Goal: Use online tool/utility

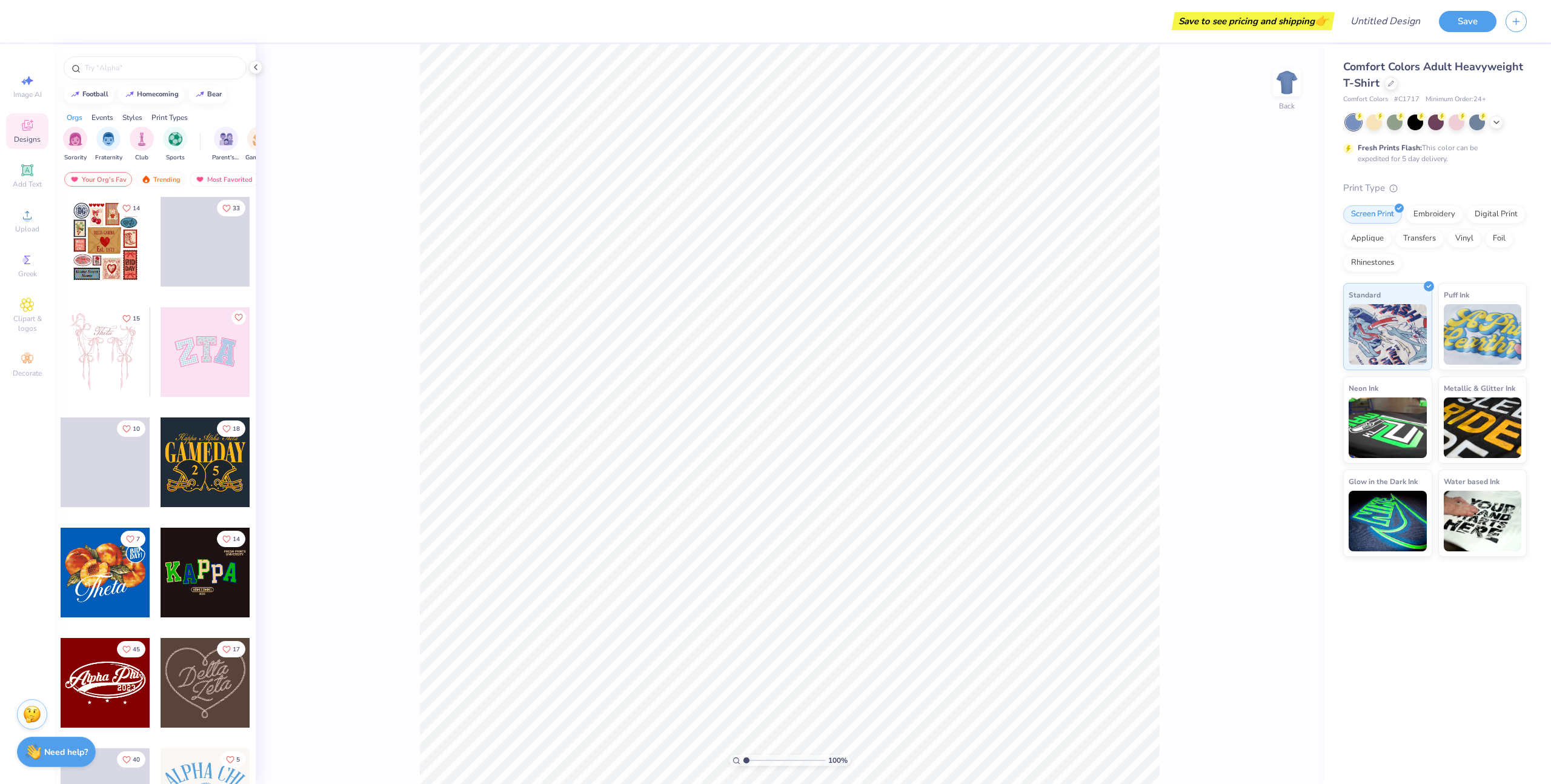
click at [194, 478] on div at bounding box center [205, 462] width 90 height 90
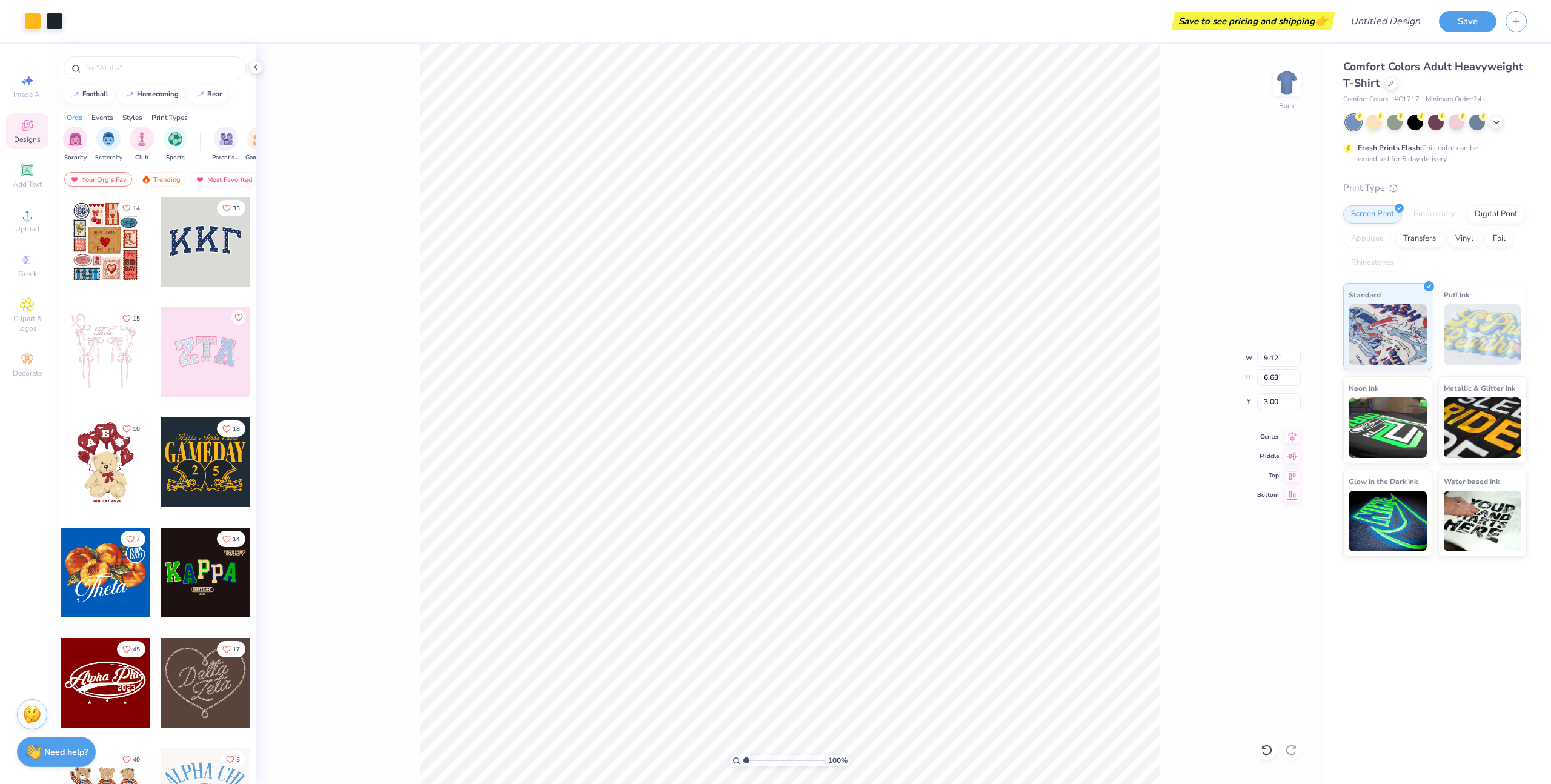
type input "9.12"
type input "6.63"
type input "2.78"
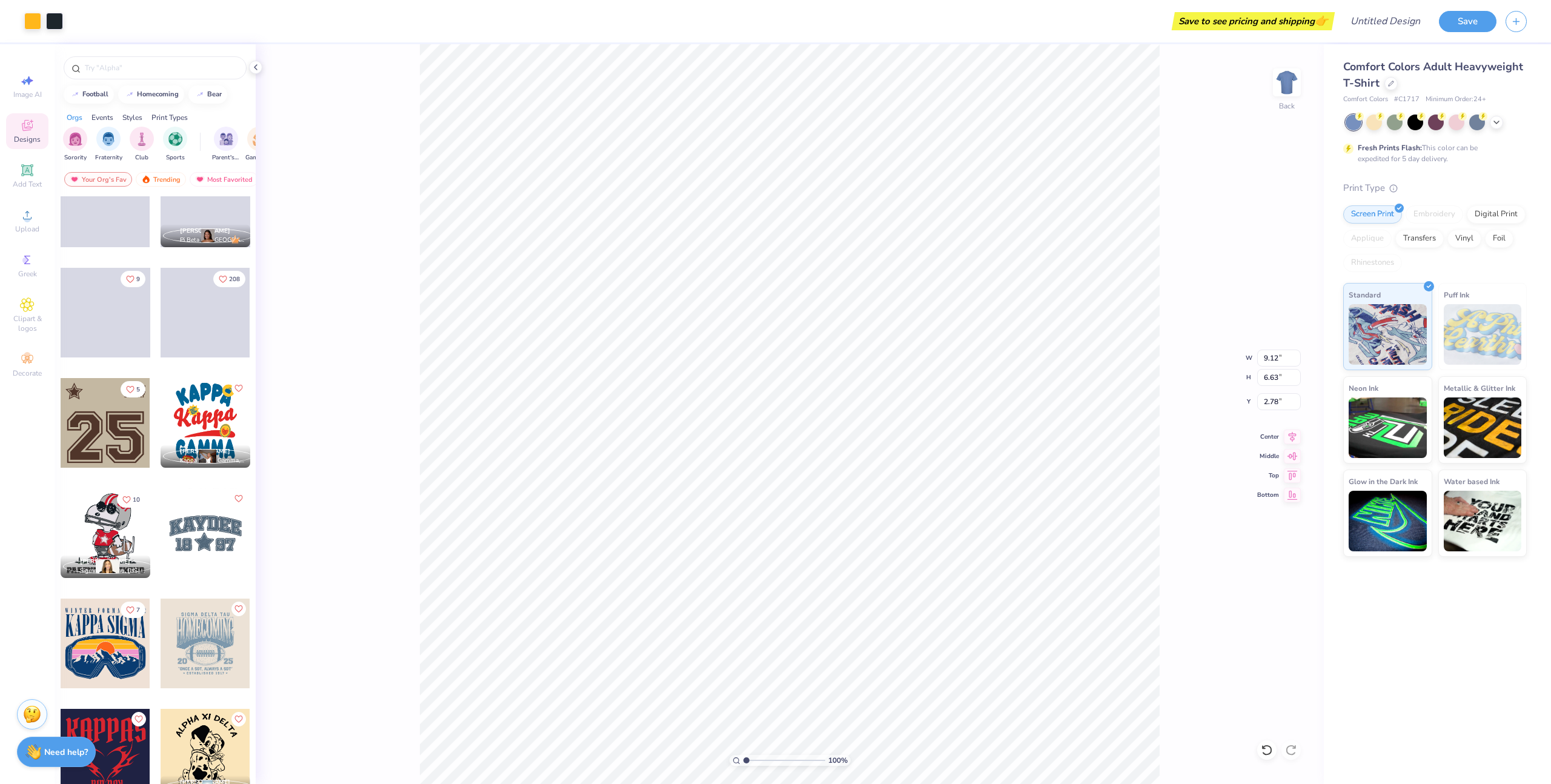
scroll to position [1747, 0]
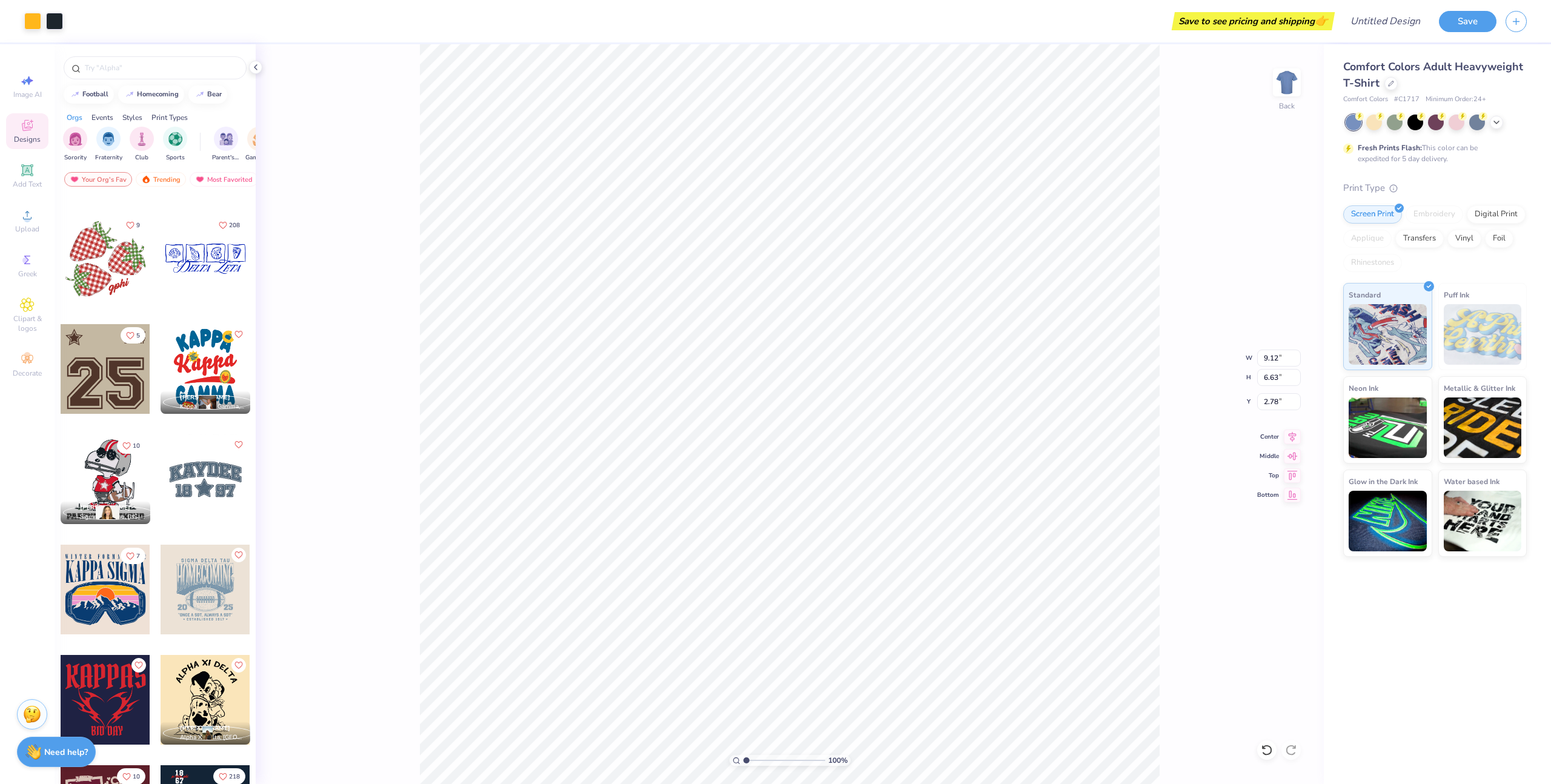
click at [117, 481] on div at bounding box center [106, 479] width 90 height 90
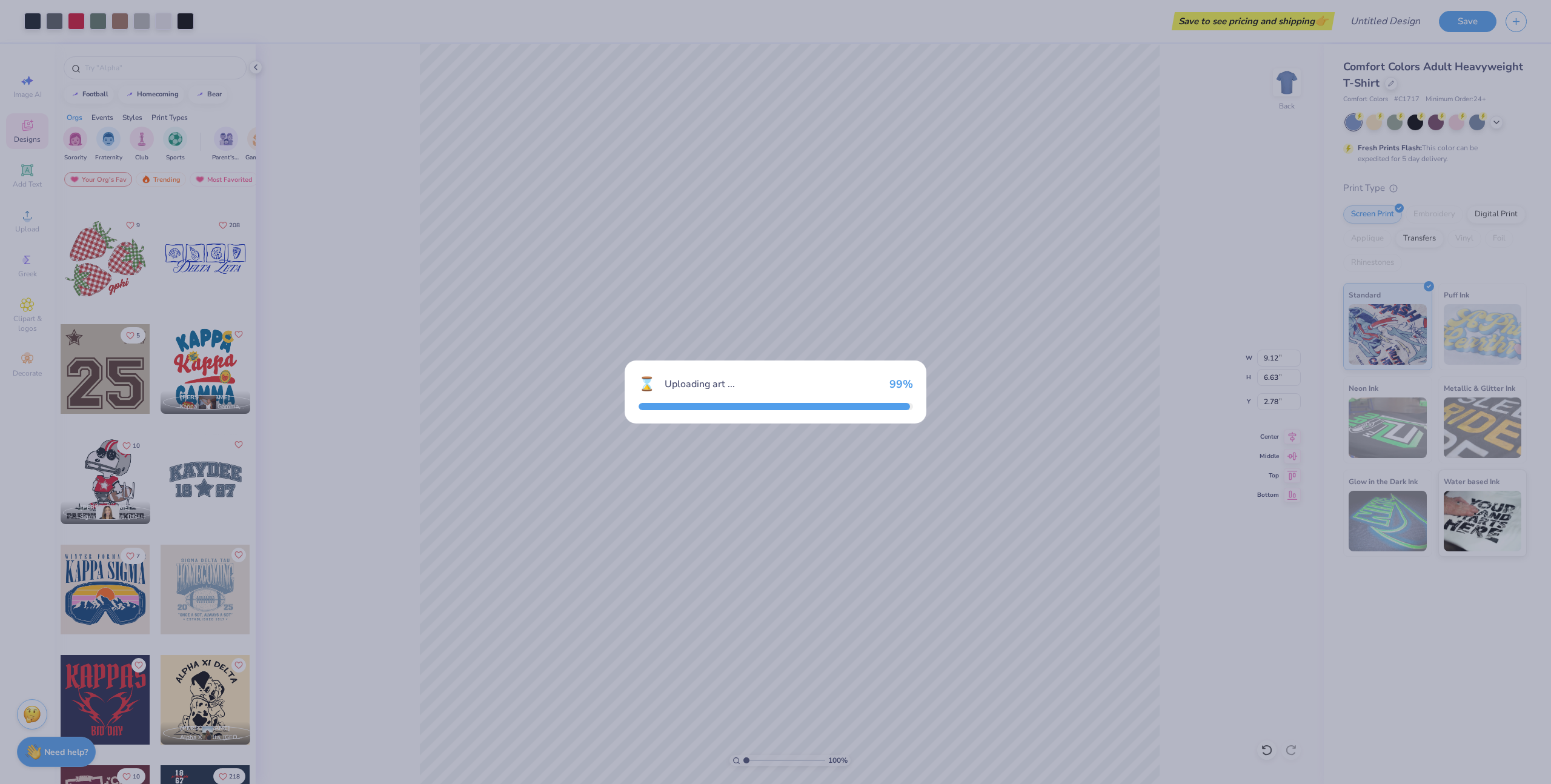
type input "10.94"
type input "11.32"
type input "3.00"
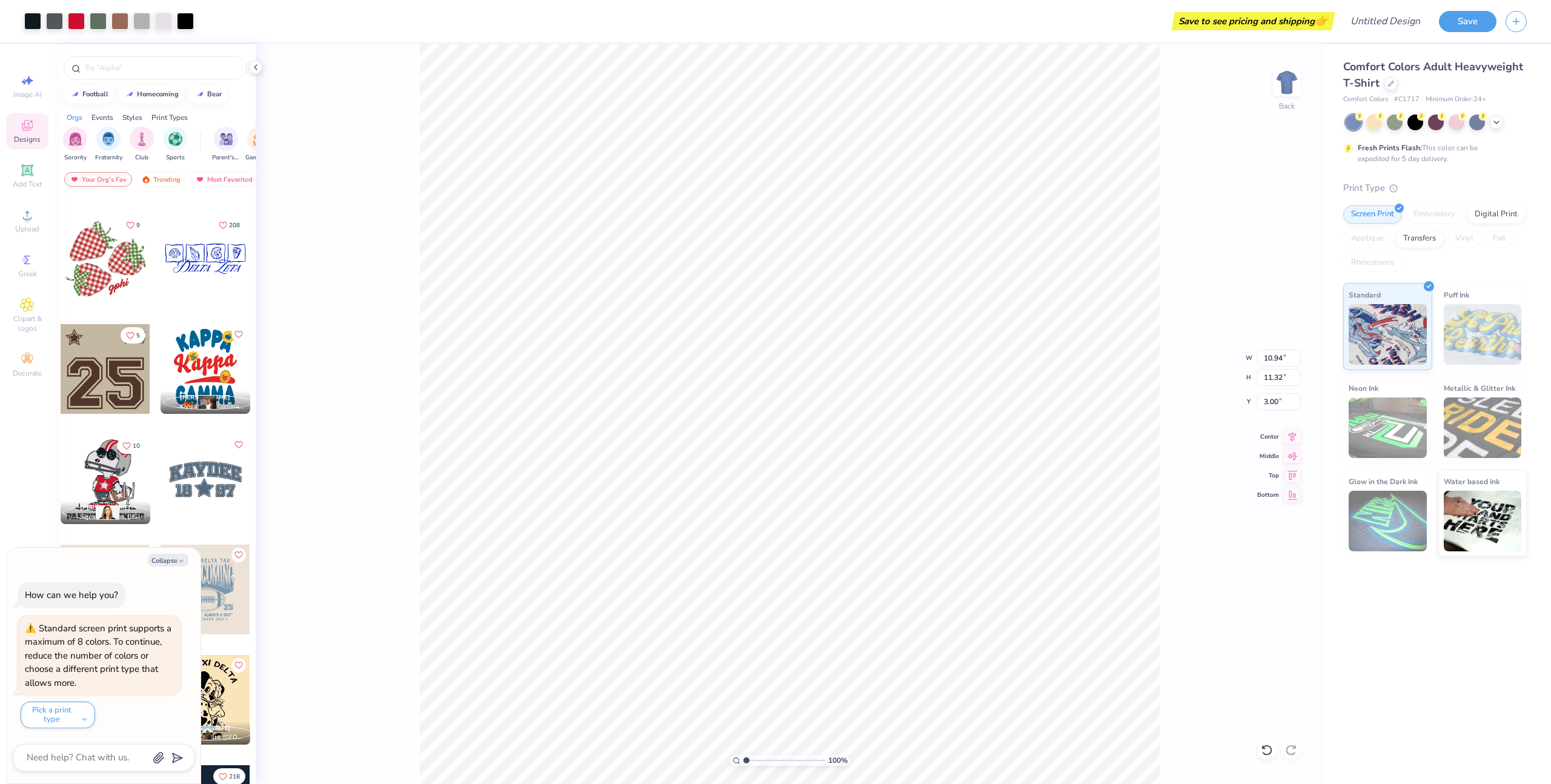
type textarea "x"
type input "10.29"
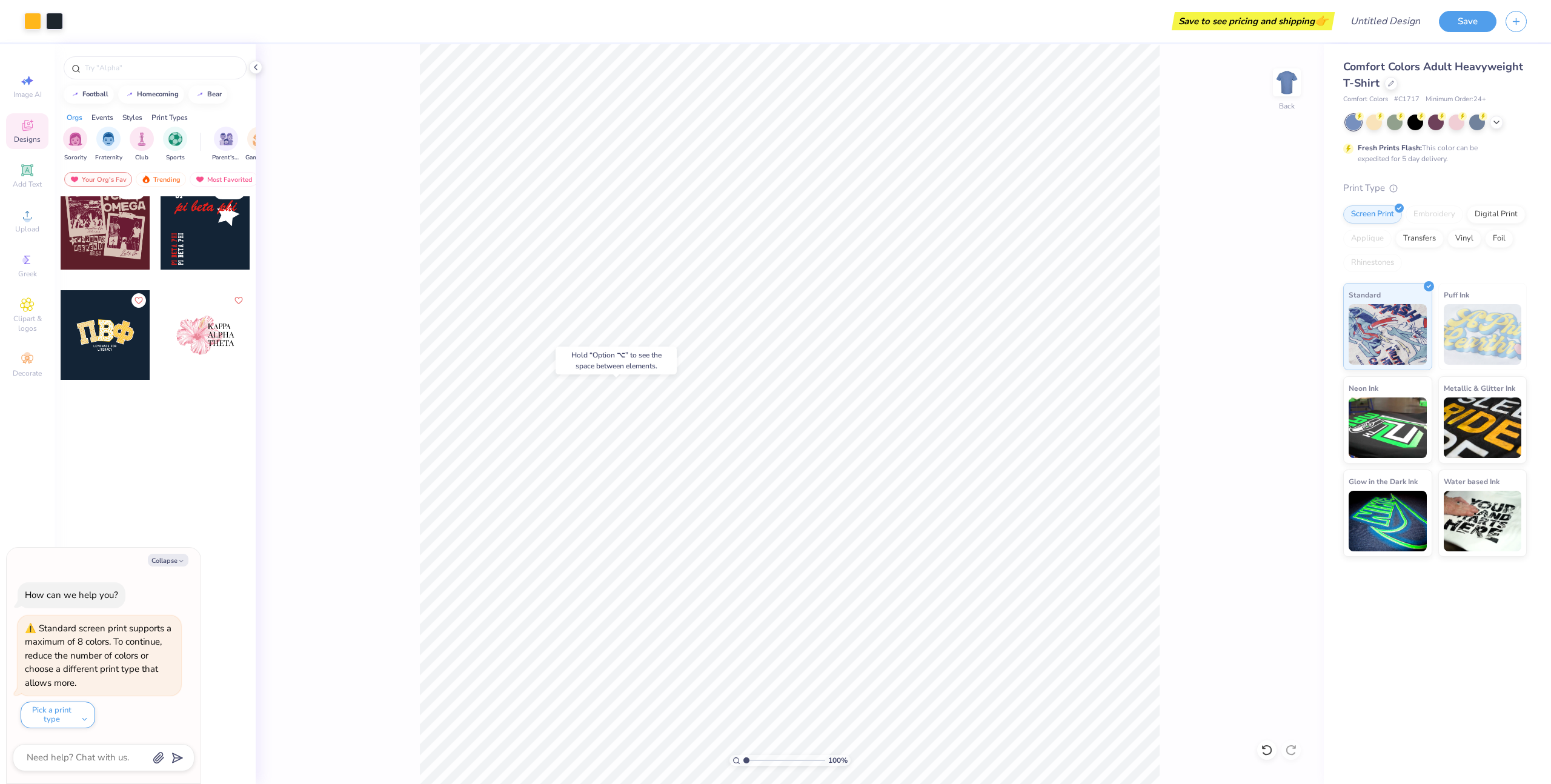
scroll to position [2455, 0]
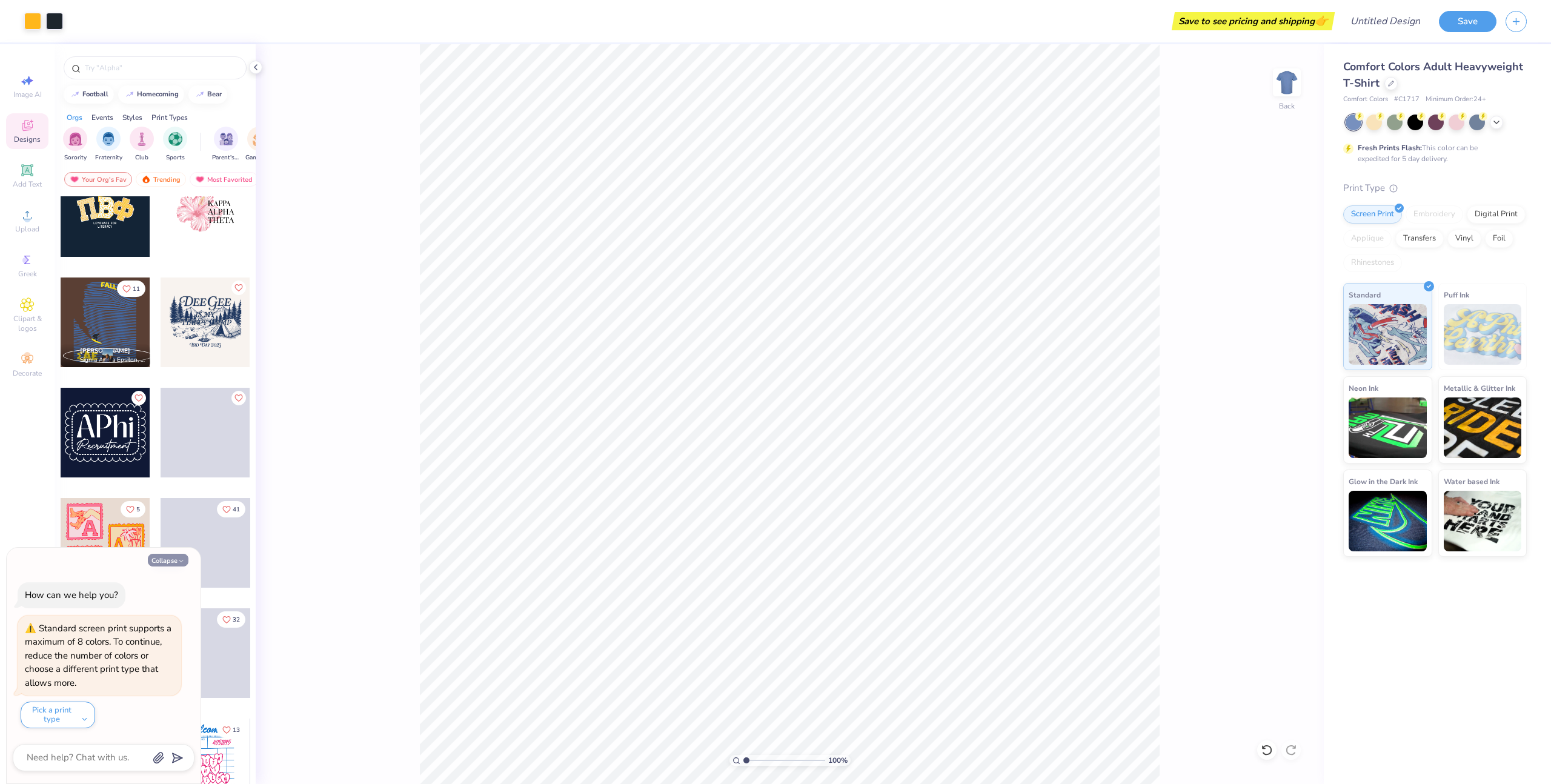
click at [171, 561] on button "Collapse" at bounding box center [168, 560] width 40 height 13
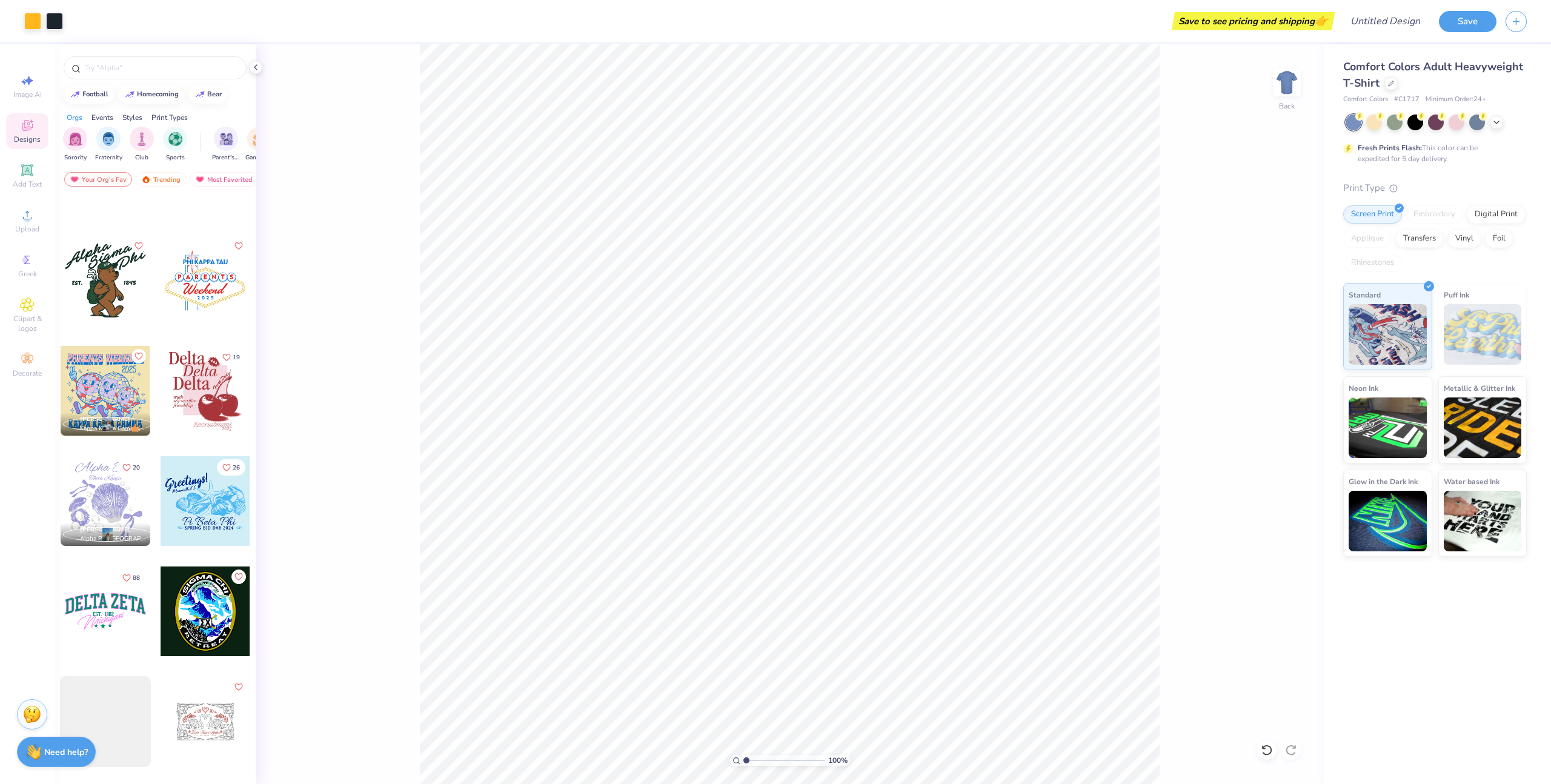
scroll to position [5731, 0]
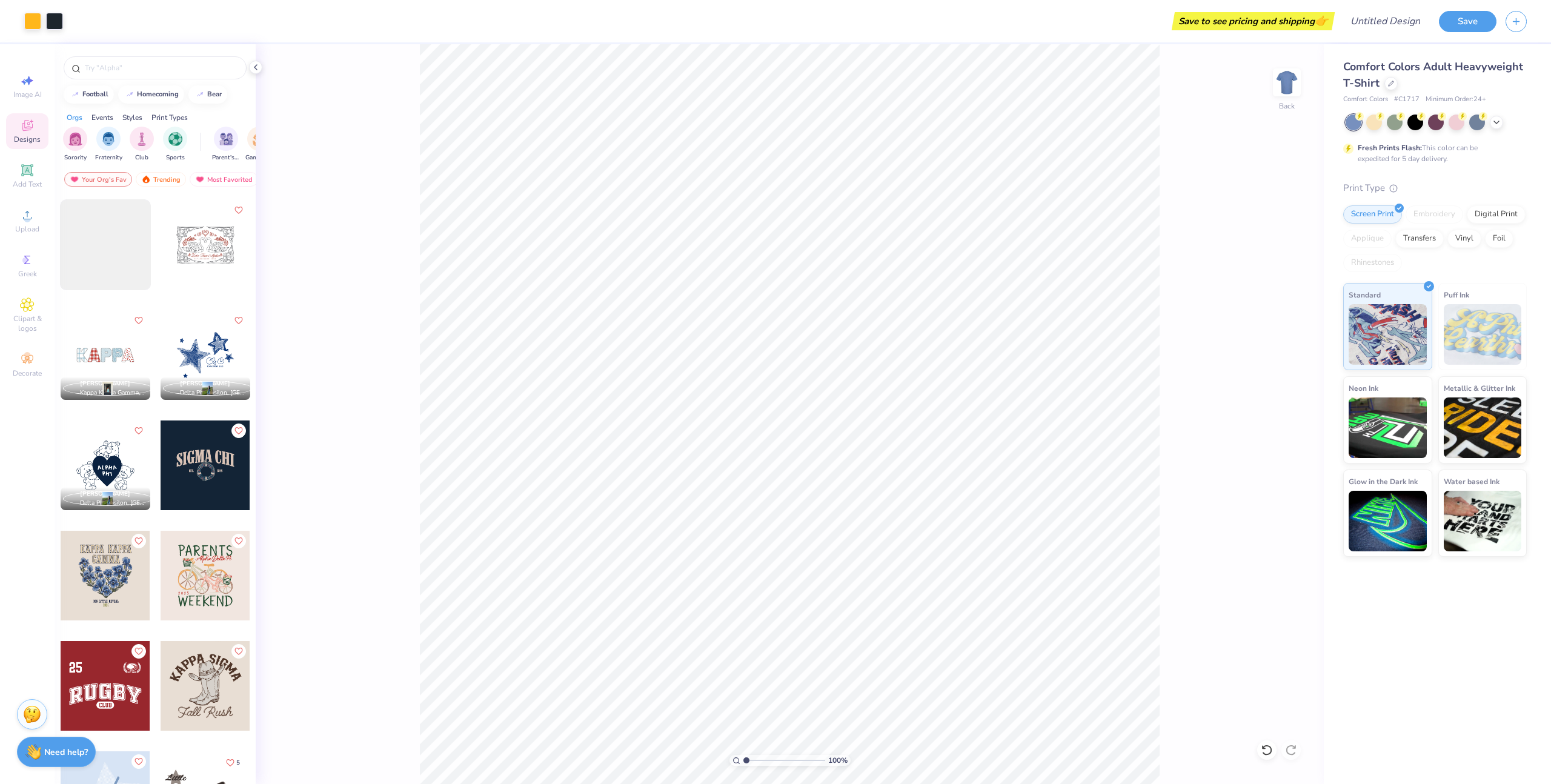
click at [192, 569] on div at bounding box center [205, 576] width 90 height 90
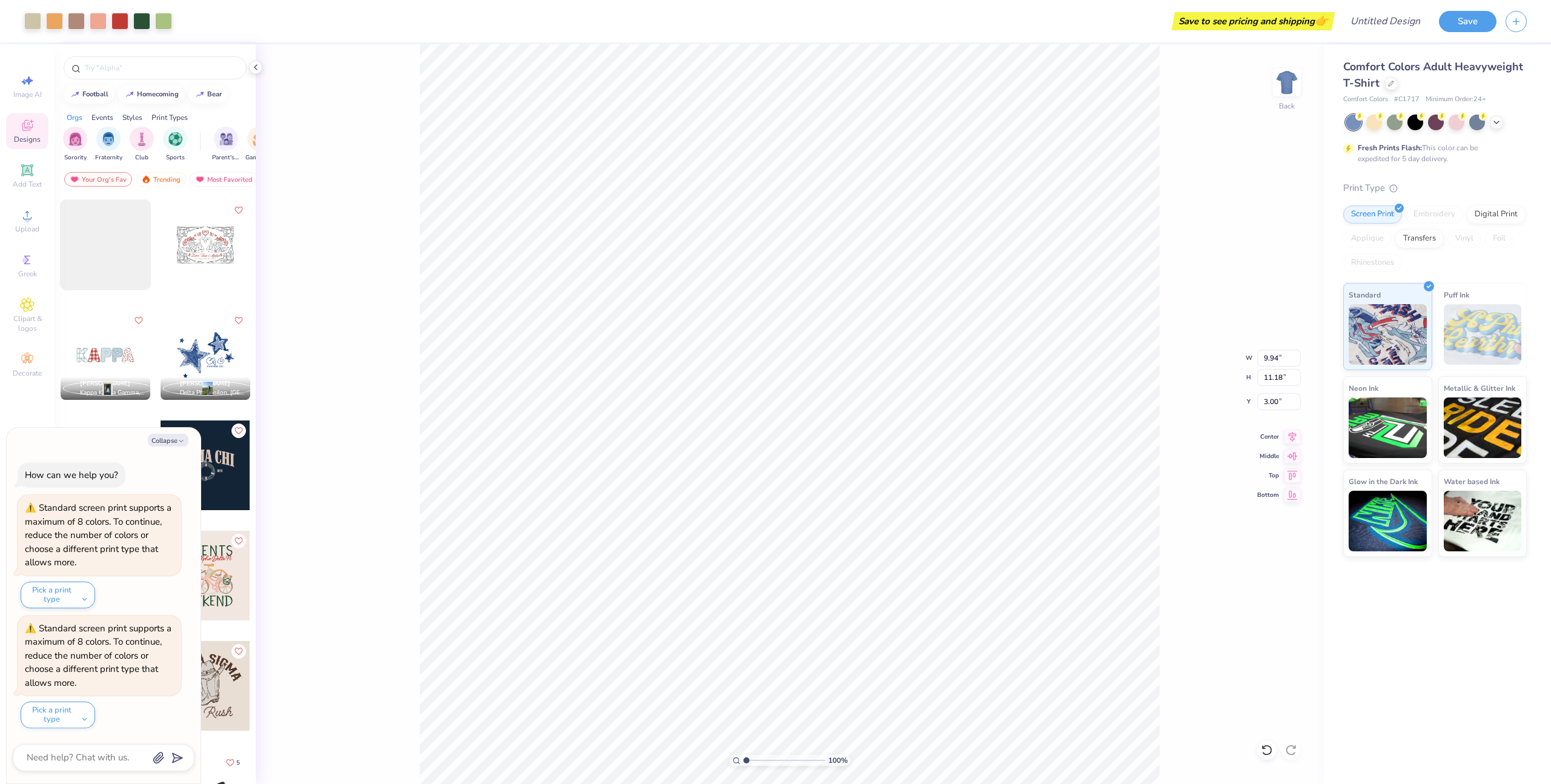
type textarea "x"
type input "12.20"
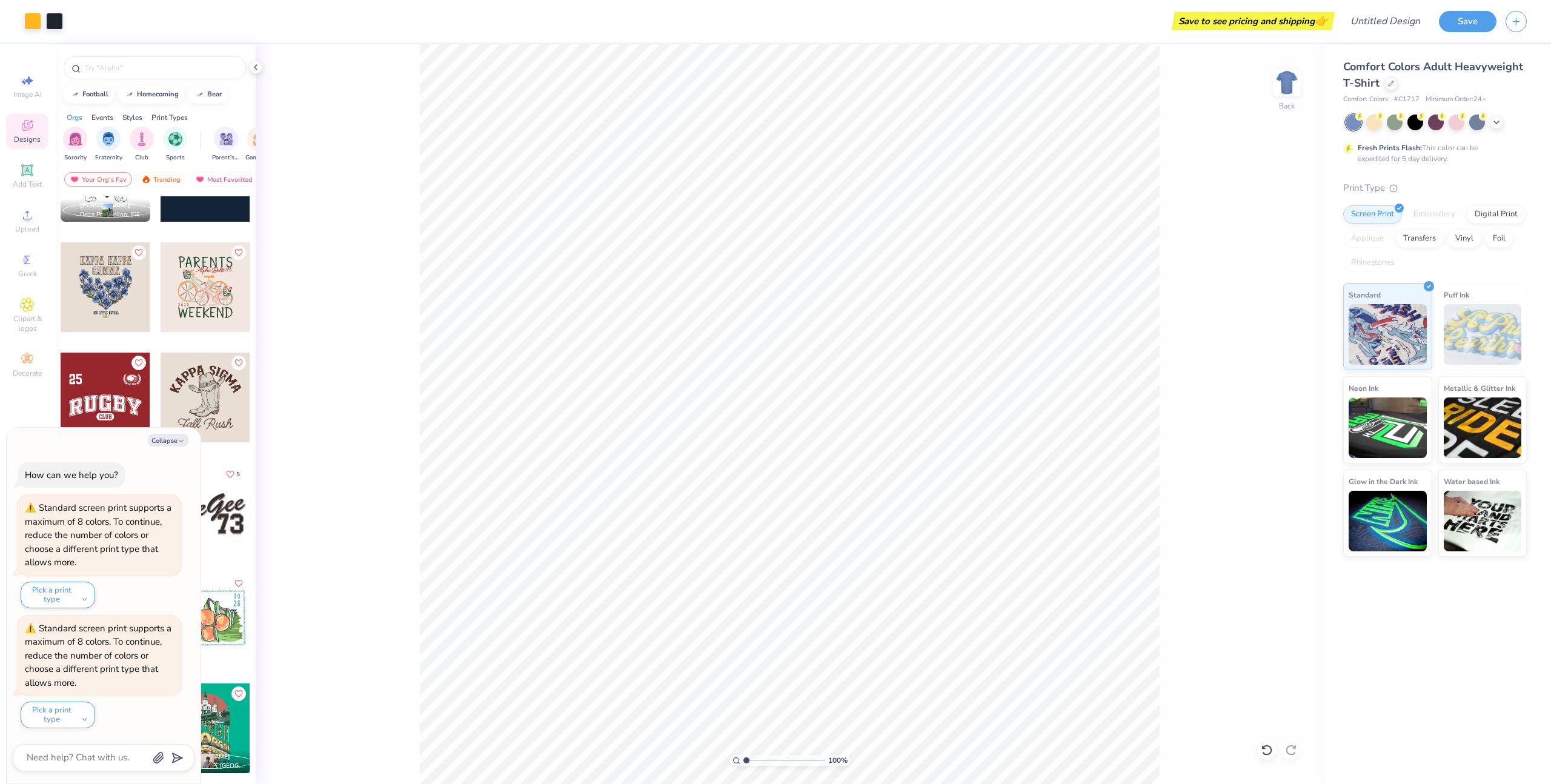
scroll to position [6022, 0]
click at [172, 438] on button "Collapse" at bounding box center [168, 440] width 40 height 13
type textarea "x"
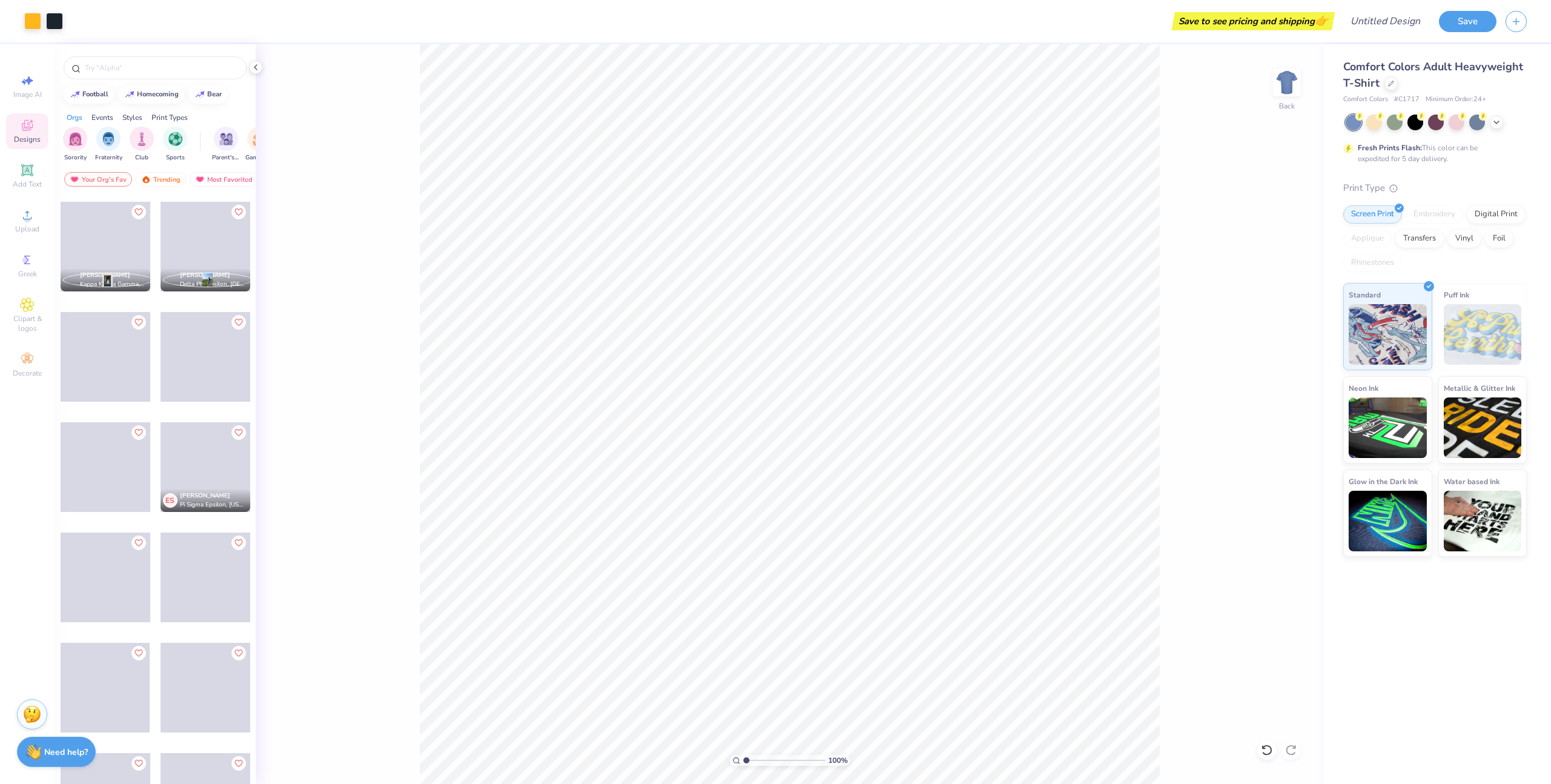
scroll to position [14351, 0]
